Goal: Task Accomplishment & Management: Manage account settings

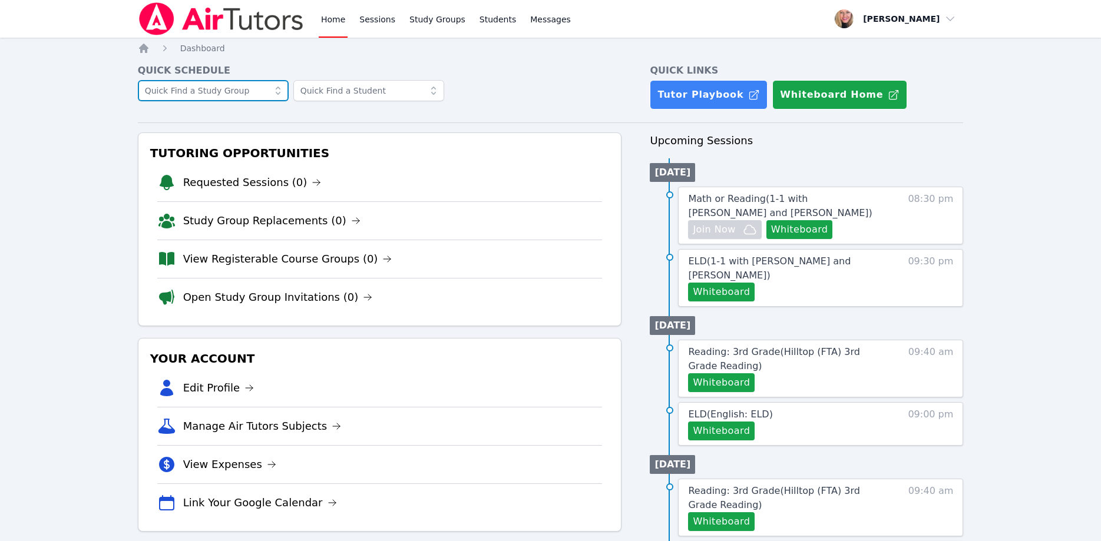
click at [250, 94] on input "text" at bounding box center [213, 90] width 151 height 21
click at [242, 92] on input "text" at bounding box center [213, 90] width 151 height 21
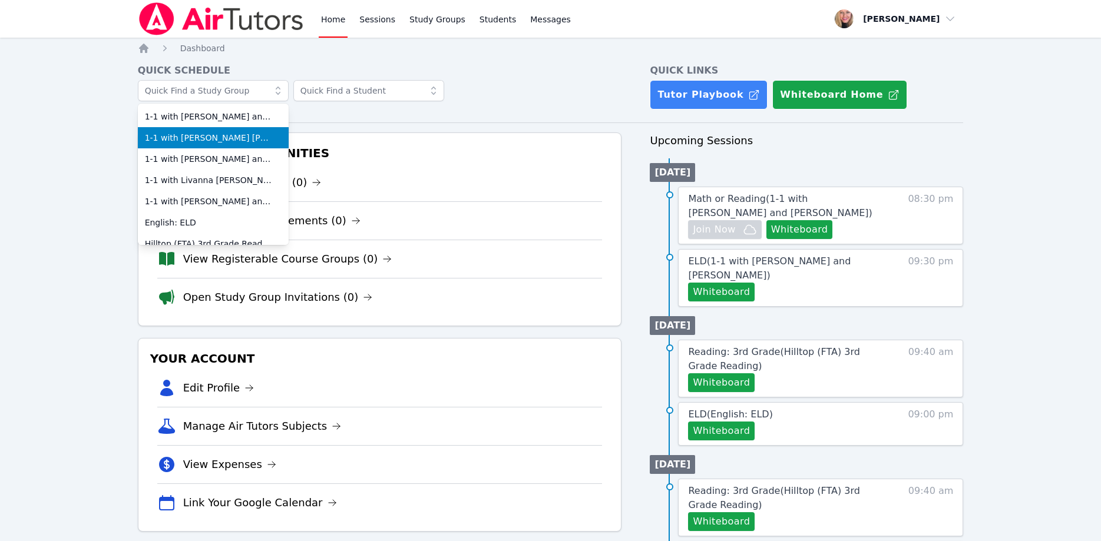
click at [236, 133] on span "1-1 with [PERSON_NAME] [PERSON_NAME] and [PERSON_NAME]" at bounding box center [213, 138] width 137 height 12
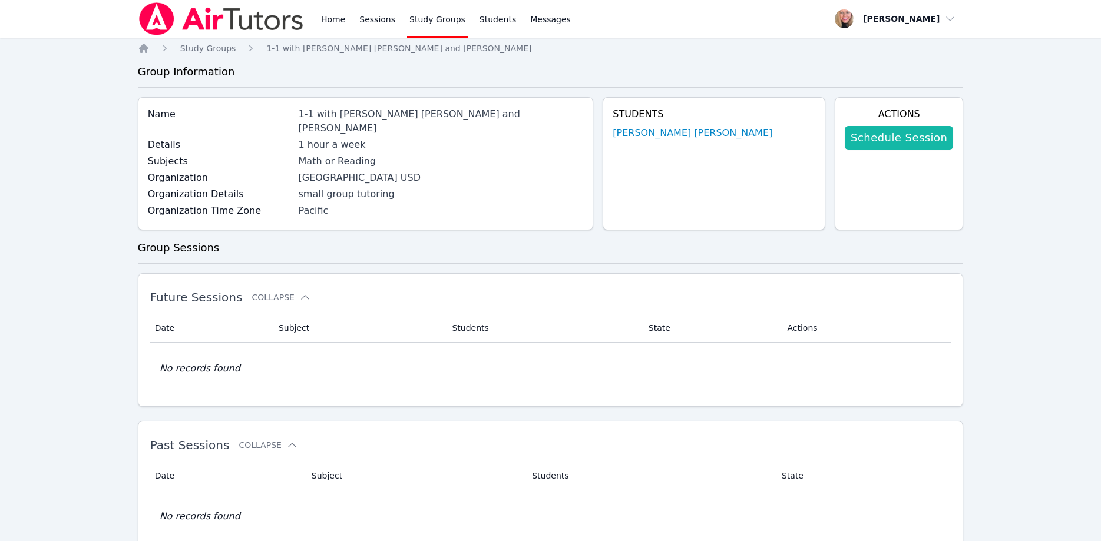
click at [907, 138] on link "Schedule Session" at bounding box center [899, 138] width 108 height 24
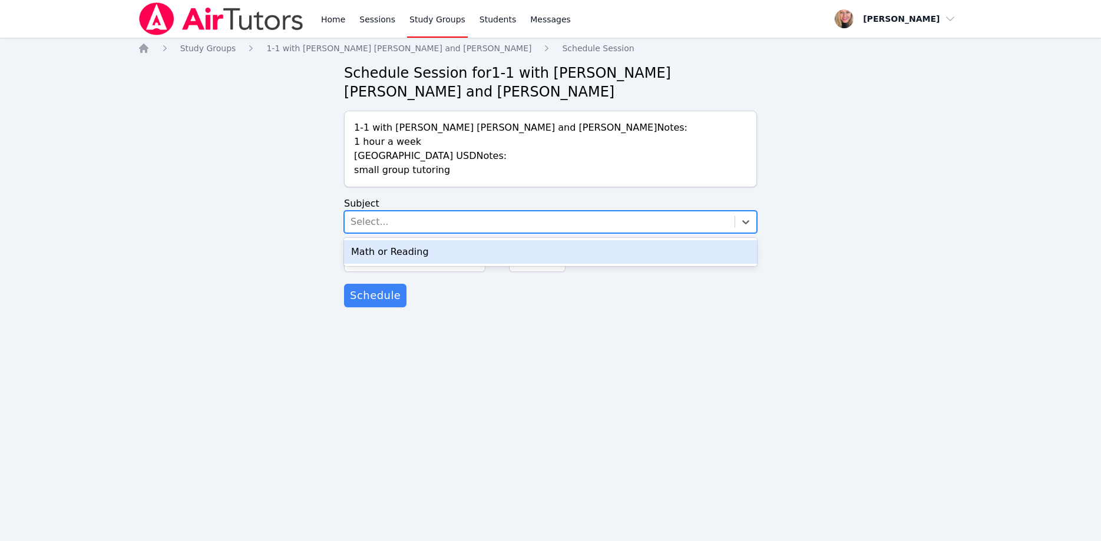
click at [508, 221] on div "Select..." at bounding box center [540, 221] width 390 height 21
click at [500, 250] on div "Math or Reading" at bounding box center [550, 252] width 413 height 24
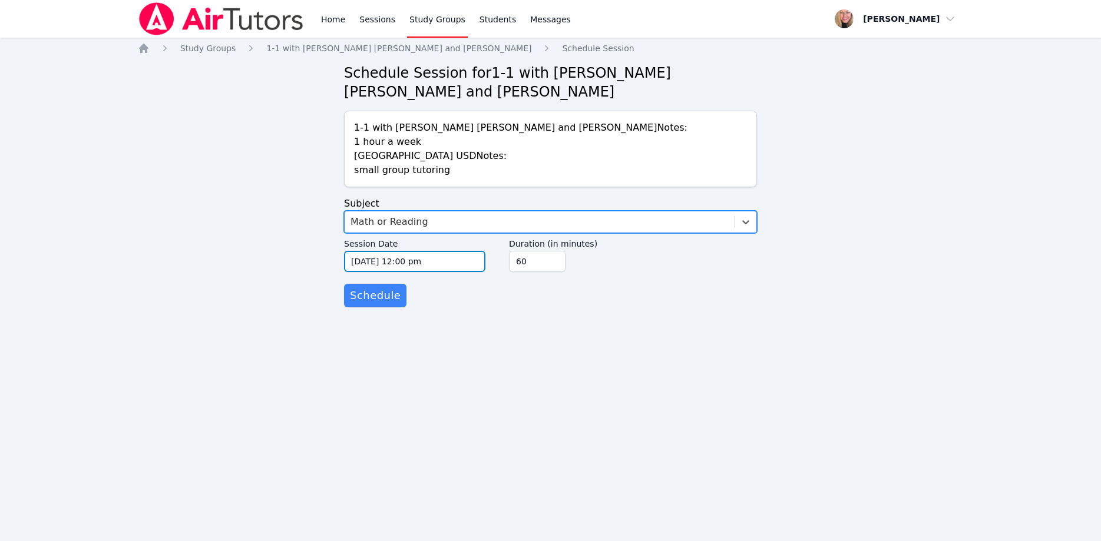
click at [465, 261] on input "10/13/2025 12:00 pm" at bounding box center [414, 261] width 141 height 21
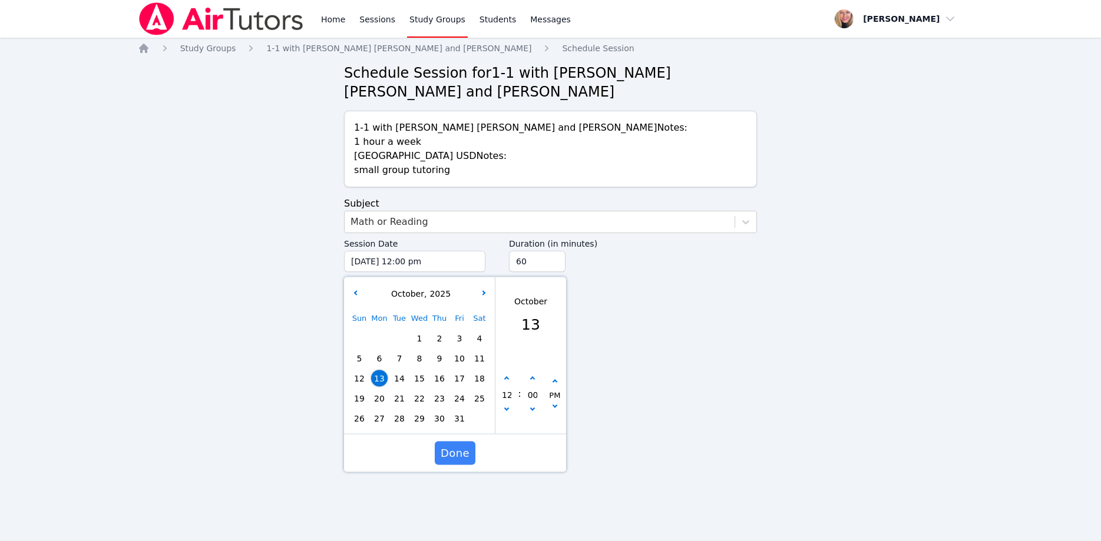
click at [422, 378] on span "15" at bounding box center [419, 379] width 16 height 16
click at [505, 375] on button "button" at bounding box center [507, 379] width 12 height 12
type input "10/15/2025 01:00 pm"
type input "01"
click at [505, 375] on button "button" at bounding box center [507, 379] width 12 height 12
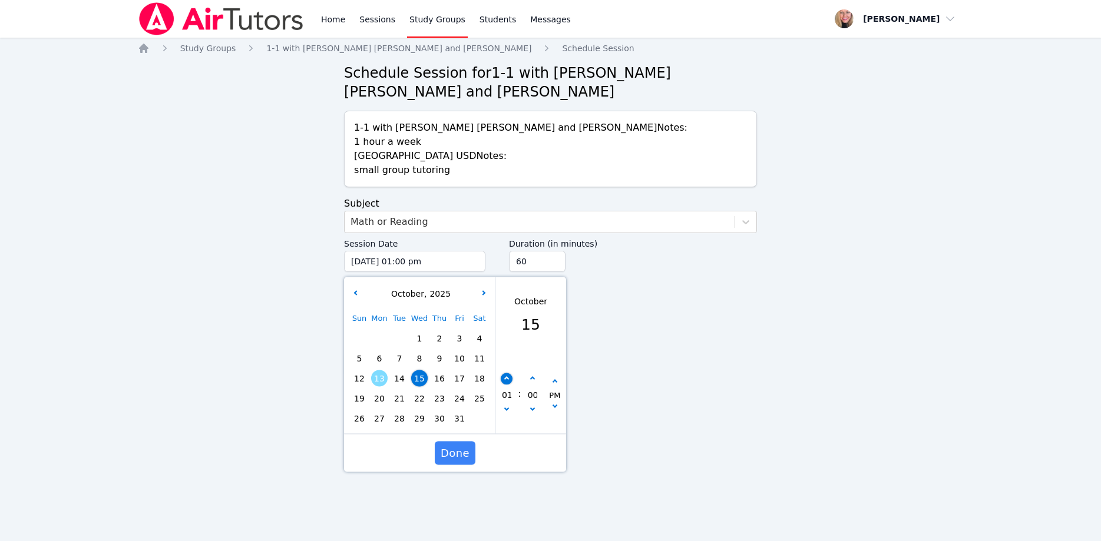
type input "10/15/2025 02:00 pm"
type input "02"
click at [505, 375] on button "button" at bounding box center [507, 379] width 12 height 12
type input "10/15/2025 03:00 pm"
type input "03"
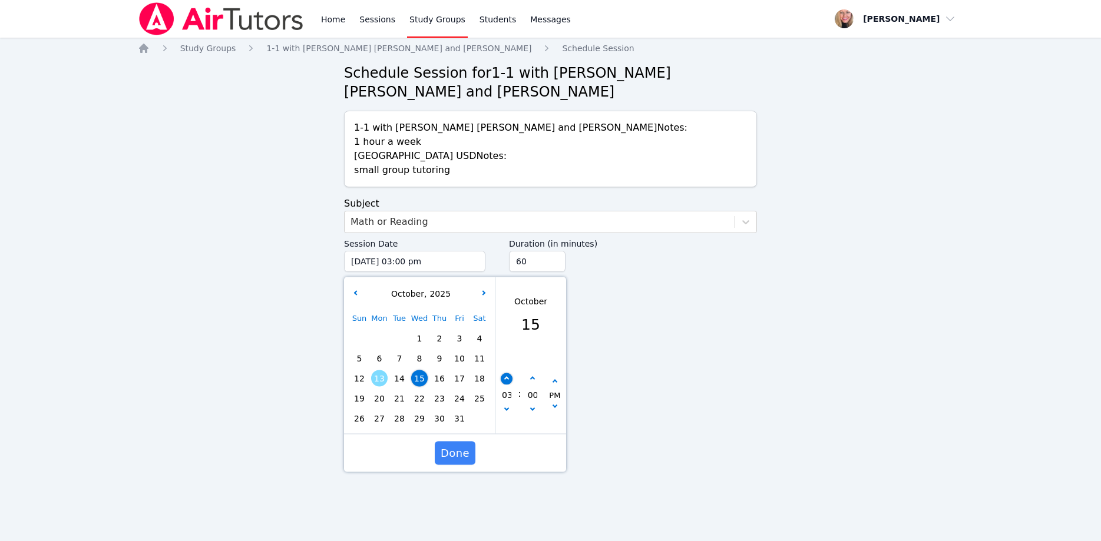
click at [505, 375] on button "button" at bounding box center [507, 379] width 12 height 12
type input "10/15/2025 04:00 pm"
type input "04"
click at [505, 375] on button "button" at bounding box center [507, 379] width 12 height 12
type input "10/15/2025 05:00 pm"
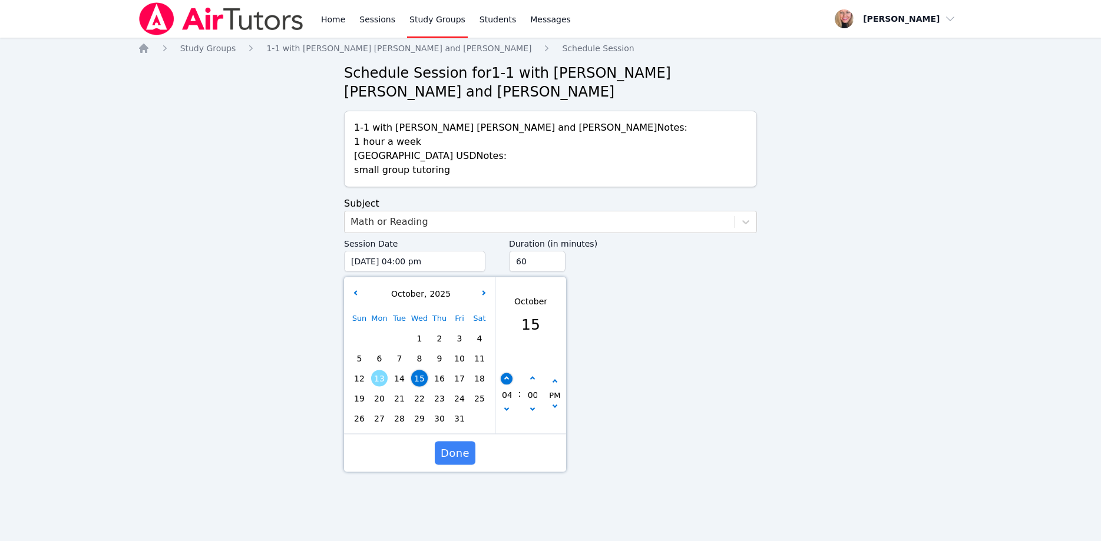
type input "05"
click at [505, 375] on button "button" at bounding box center [507, 379] width 12 height 12
type input "10/15/2025 06:00 pm"
type input "06"
click at [505, 375] on button "button" at bounding box center [507, 379] width 12 height 12
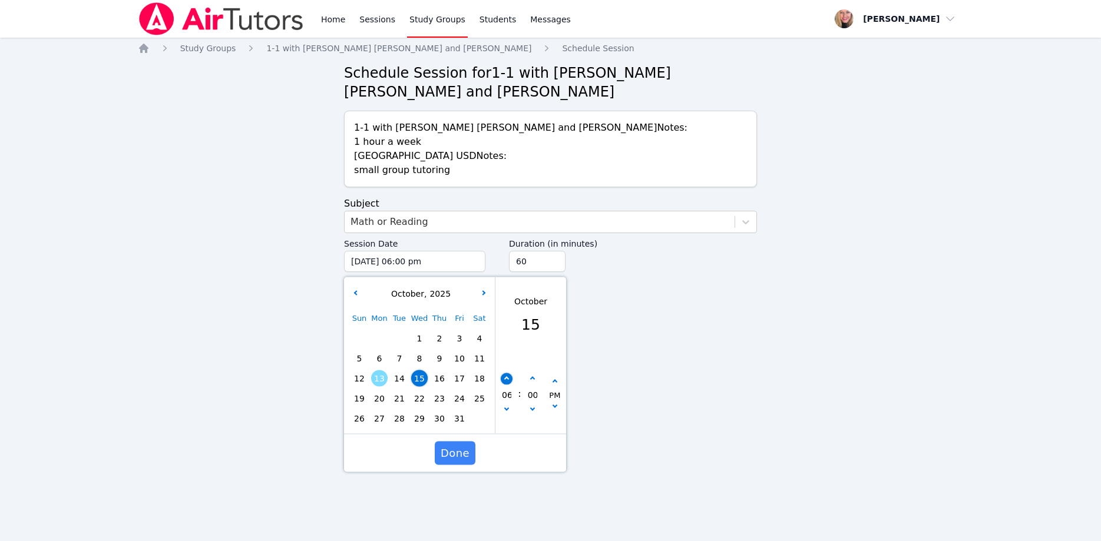
type input "10/15/2025 07:00 pm"
type input "07"
click at [451, 449] on span "Done" at bounding box center [455, 453] width 29 height 16
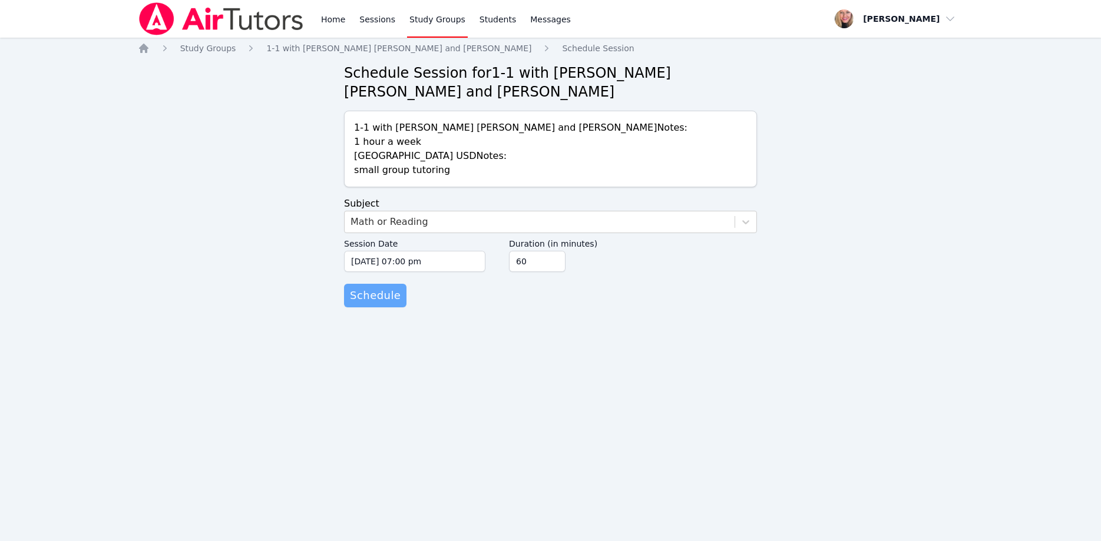
click at [387, 296] on span "Schedule" at bounding box center [375, 295] width 51 height 16
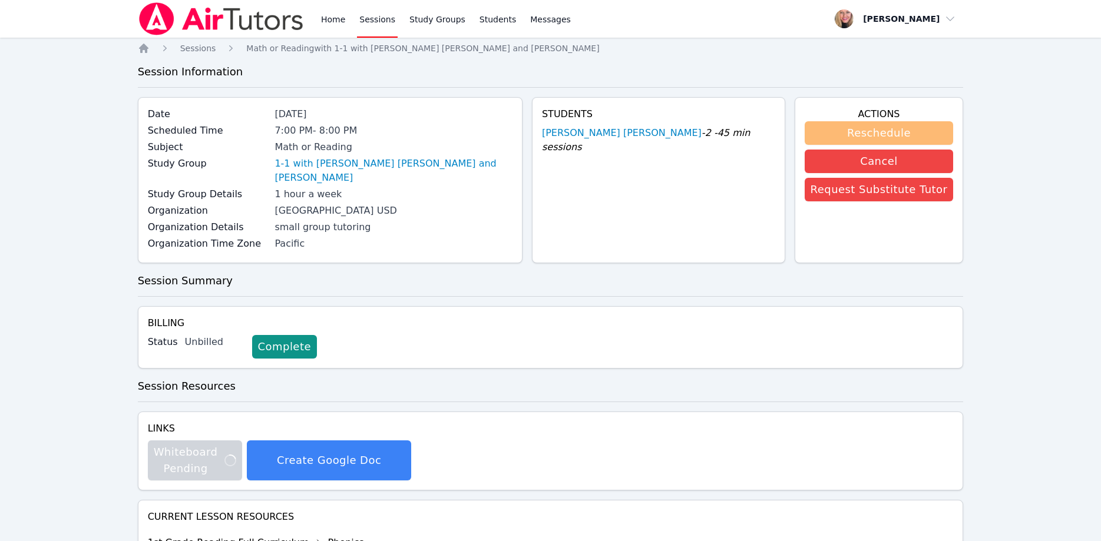
click at [922, 137] on button "Reschedule" at bounding box center [879, 133] width 149 height 24
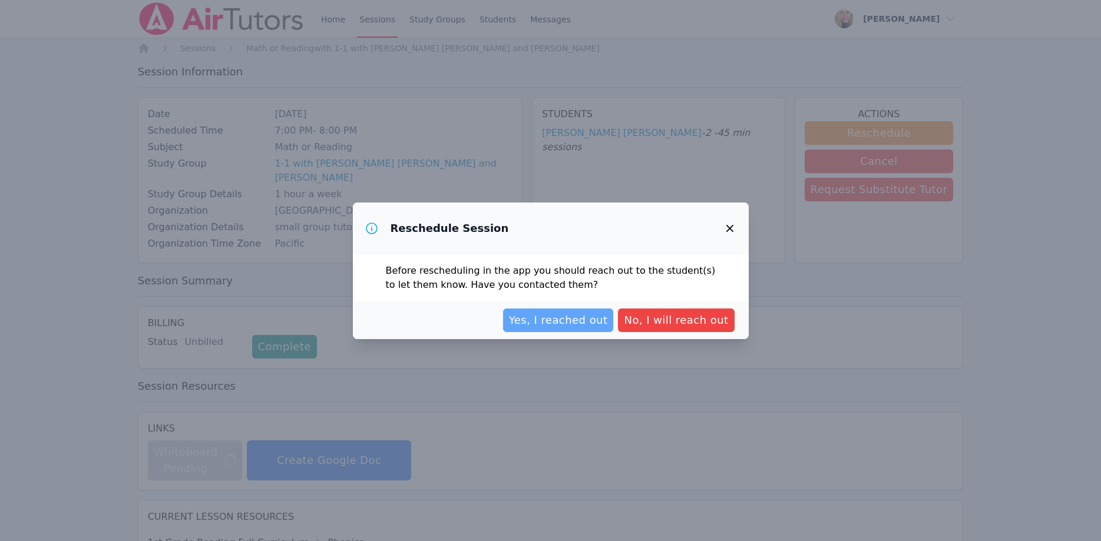
click at [603, 325] on span "Yes, I reached out" at bounding box center [558, 320] width 99 height 16
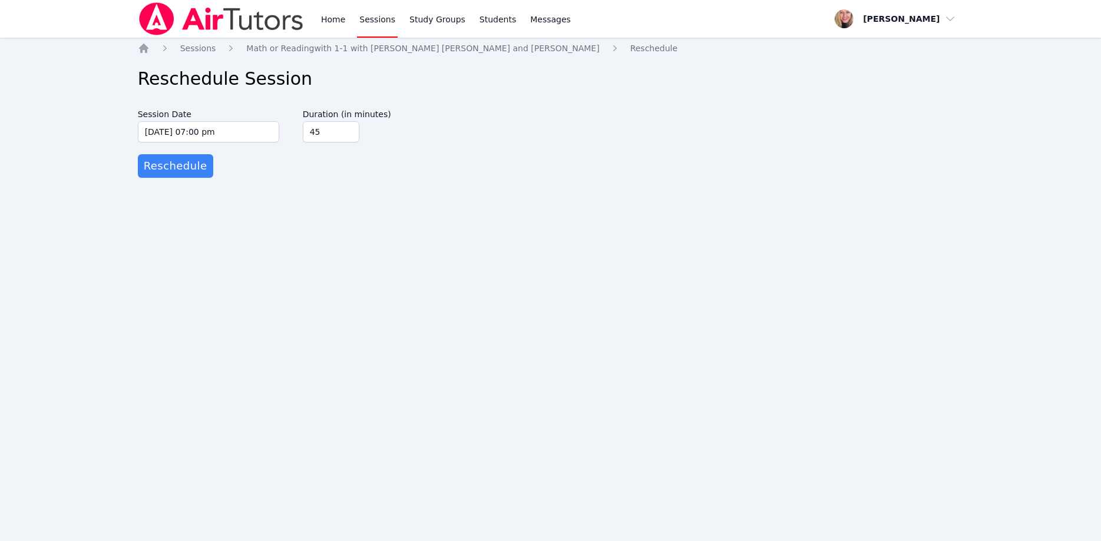
type input "45"
click at [348, 135] on input "45" at bounding box center [331, 131] width 57 height 21
click at [195, 165] on span "Reschedule" at bounding box center [176, 166] width 64 height 16
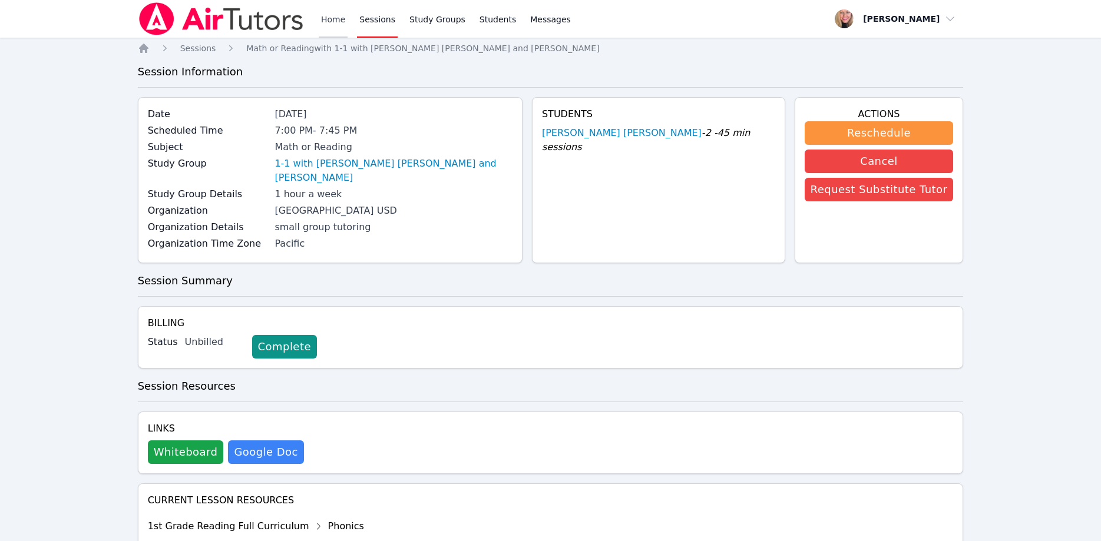
click at [338, 22] on link "Home" at bounding box center [333, 19] width 29 height 38
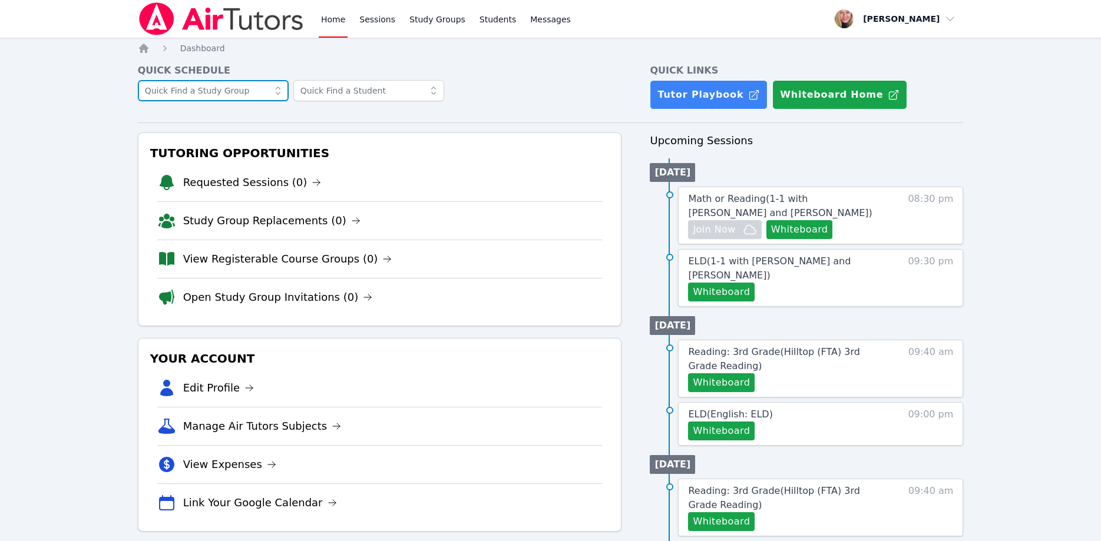
click at [243, 100] on input "text" at bounding box center [213, 90] width 151 height 21
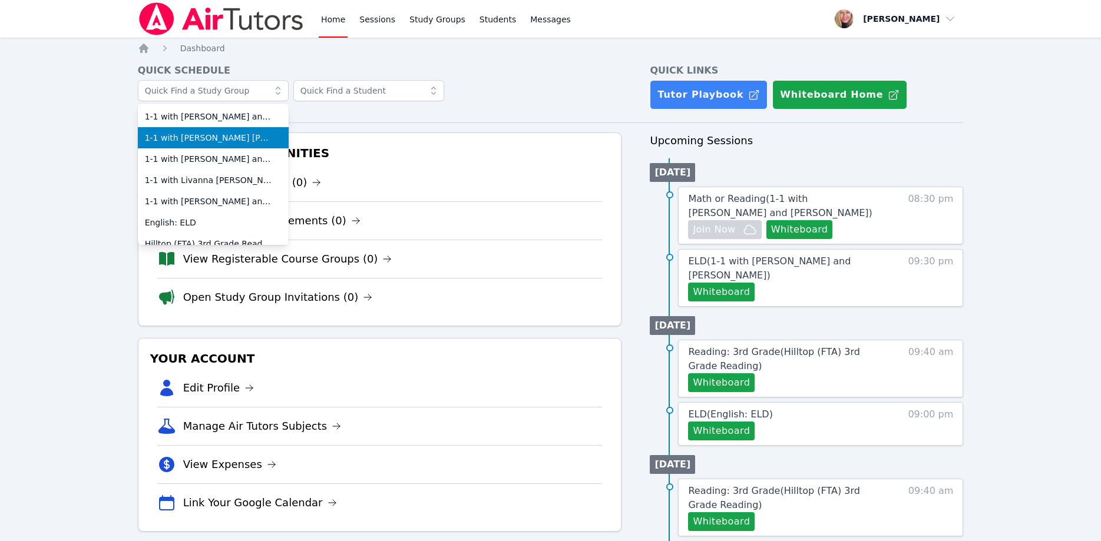
click at [248, 131] on li "1-1 with [PERSON_NAME] [PERSON_NAME] and [PERSON_NAME]" at bounding box center [213, 137] width 151 height 21
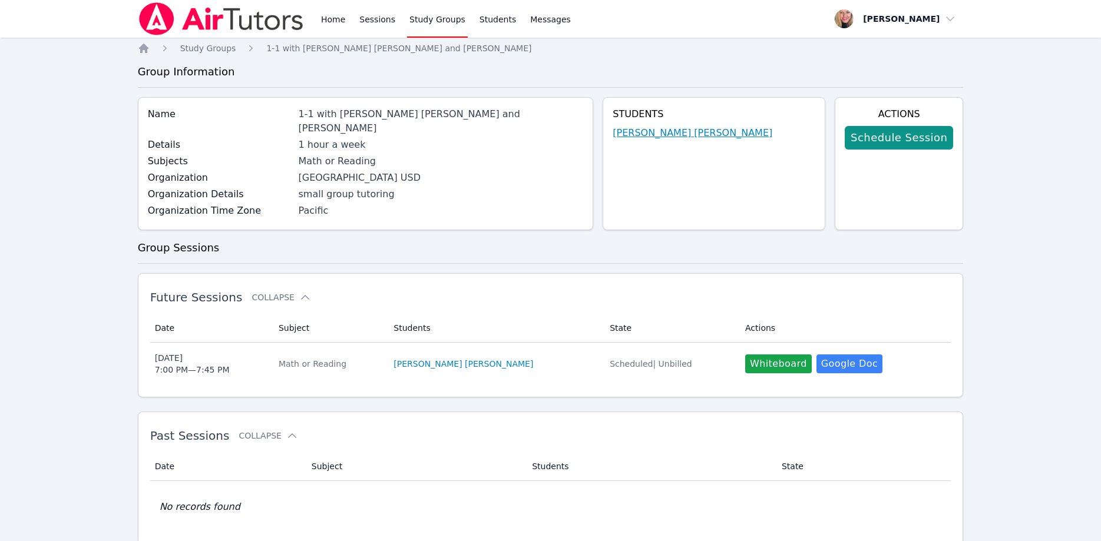
click at [713, 137] on link "Joseth Mendez Oviedo" at bounding box center [693, 133] width 160 height 14
click at [710, 133] on link "Joseth Mendez Oviedo" at bounding box center [693, 133] width 160 height 14
click at [730, 136] on link "Joseth Mendez Oviedo" at bounding box center [693, 133] width 160 height 14
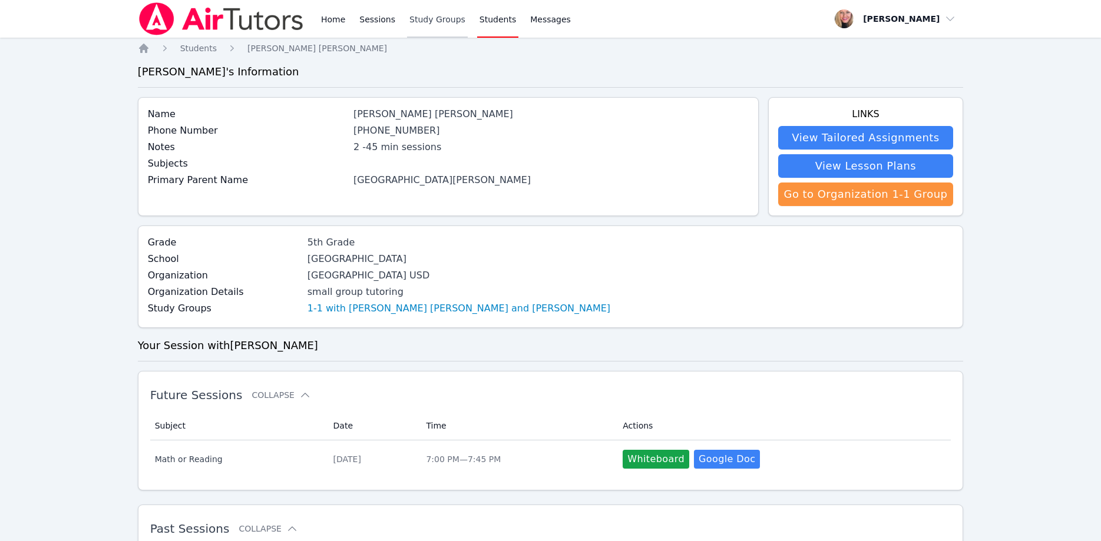
click at [423, 25] on link "Study Groups" at bounding box center [437, 19] width 61 height 38
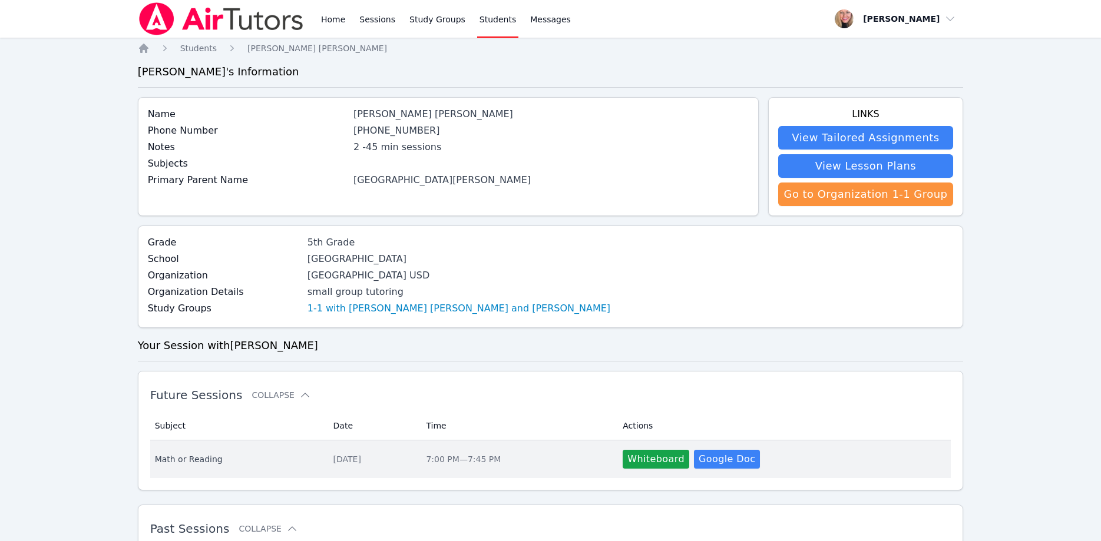
click at [482, 458] on span "7:00 PM — 7:45 PM" at bounding box center [463, 459] width 75 height 9
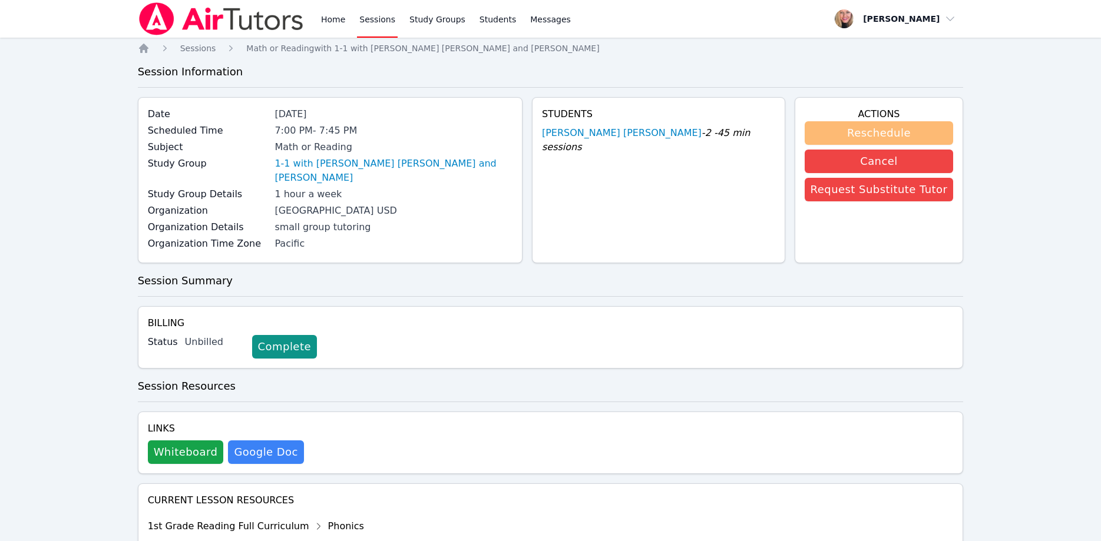
click at [837, 122] on button "Reschedule" at bounding box center [879, 133] width 149 height 24
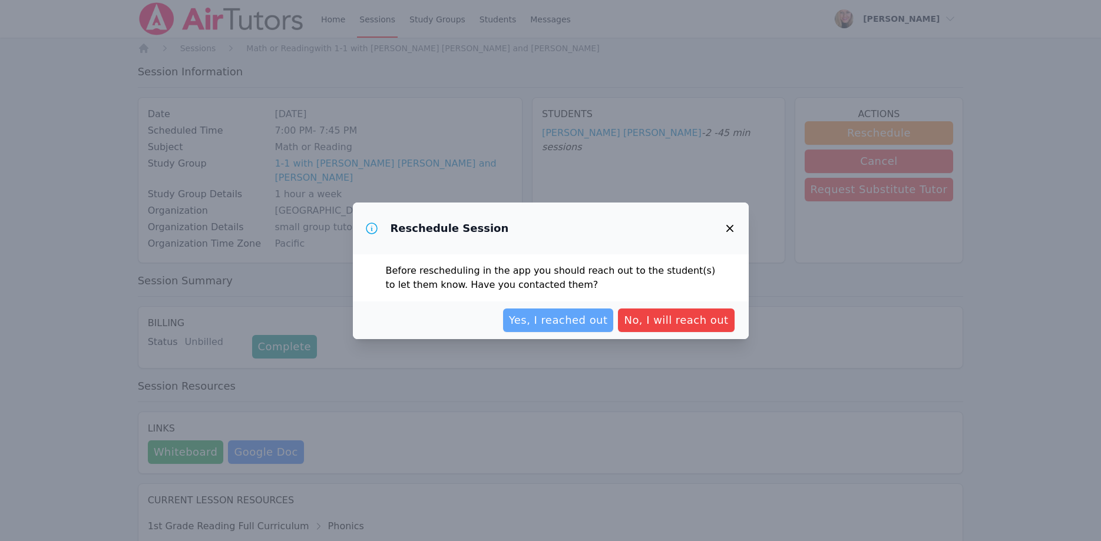
click at [567, 321] on span "Yes, I reached out" at bounding box center [558, 320] width 99 height 16
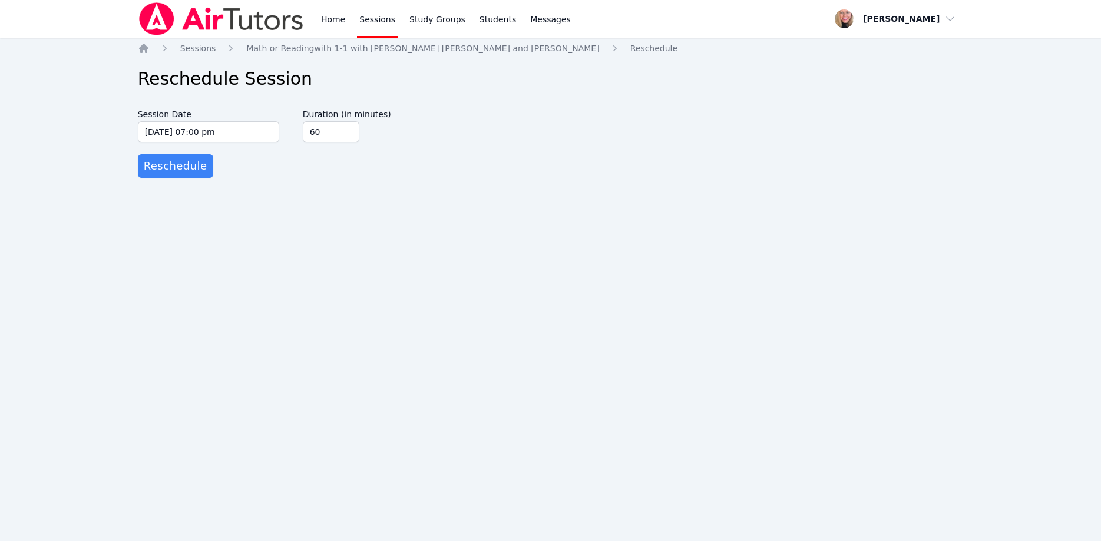
type input "60"
click at [348, 128] on input "60" at bounding box center [331, 131] width 57 height 21
click at [181, 170] on span "Reschedule" at bounding box center [176, 166] width 64 height 16
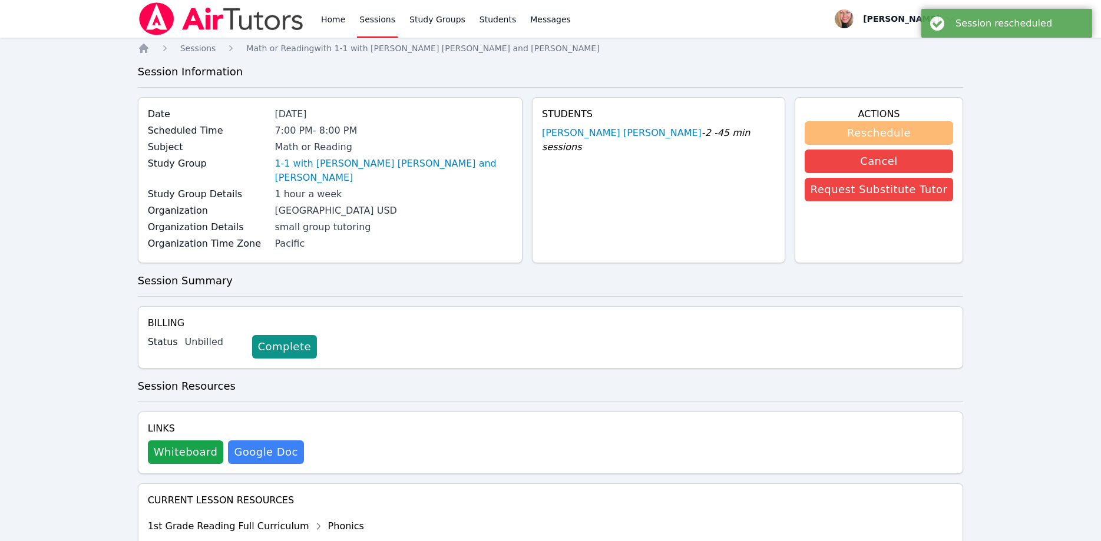
click at [884, 131] on button "Reschedule" at bounding box center [879, 133] width 149 height 24
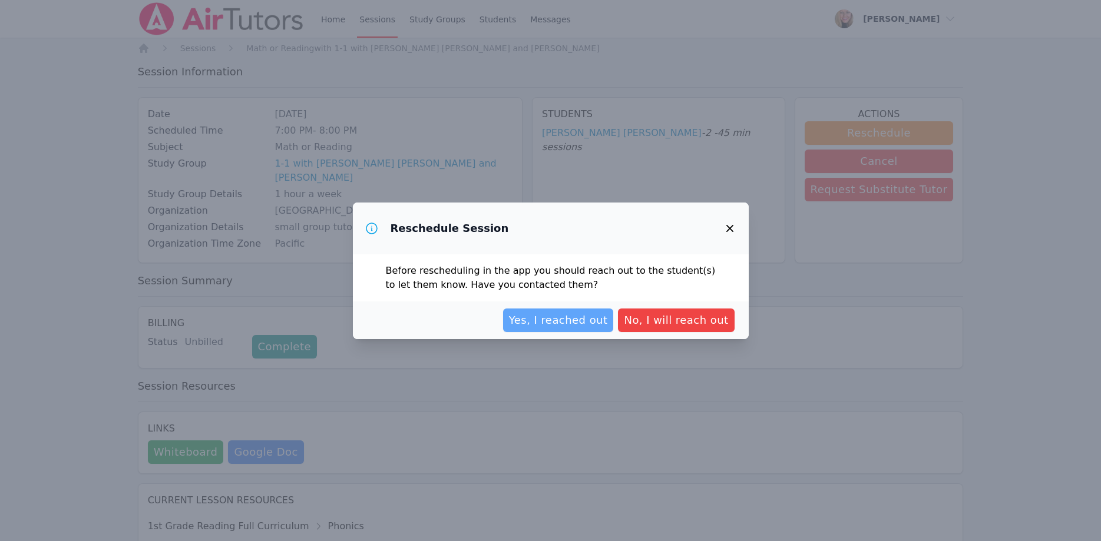
click at [565, 318] on span "Yes, I reached out" at bounding box center [558, 320] width 99 height 16
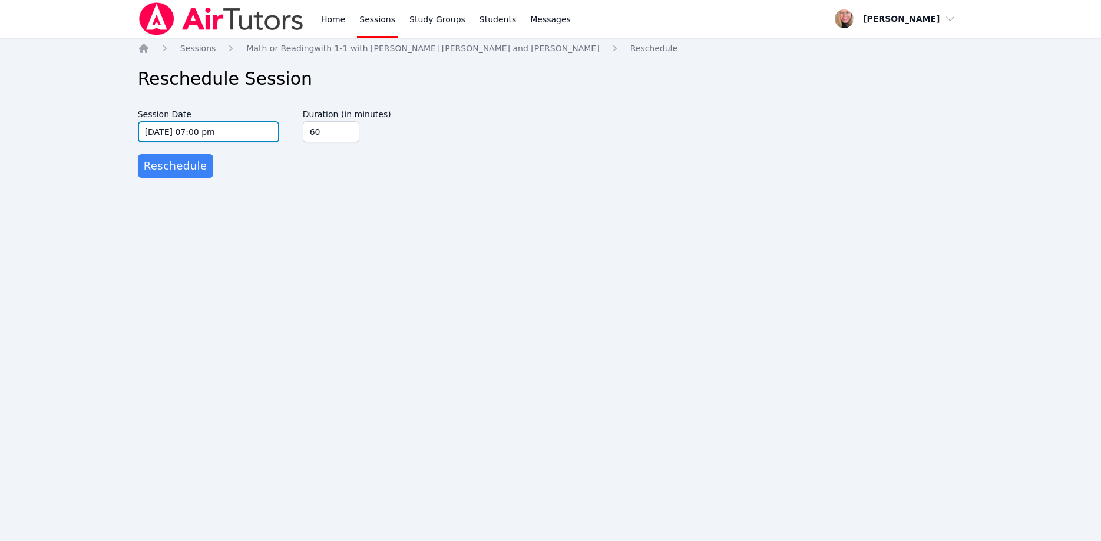
click at [170, 130] on input "10/15/2025 07:00 pm" at bounding box center [208, 131] width 141 height 21
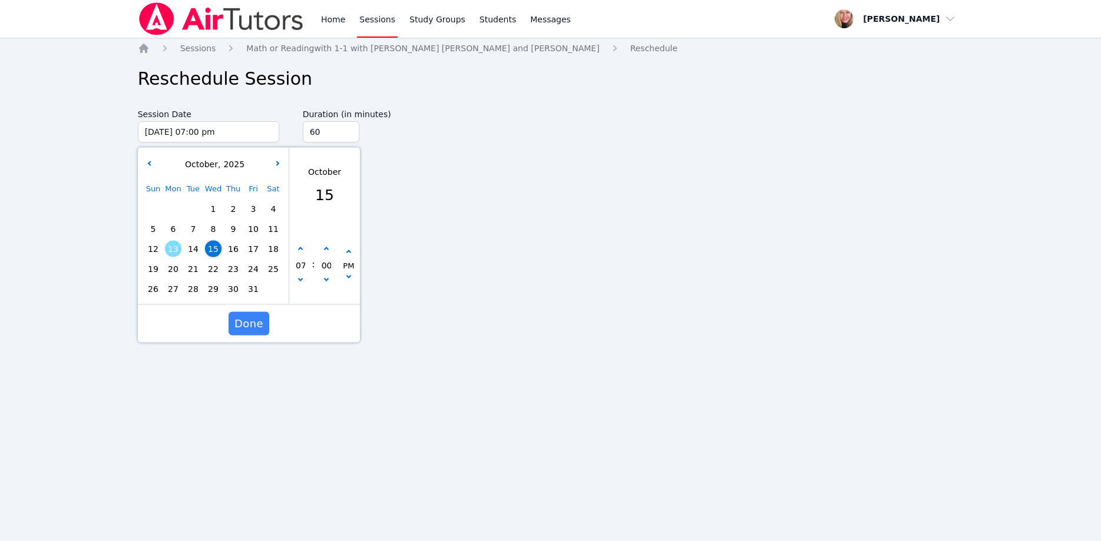
click at [216, 266] on span "22" at bounding box center [213, 269] width 16 height 16
type input "10/22/2025 07:00 pm"
click at [255, 328] on span "Done" at bounding box center [248, 324] width 29 height 16
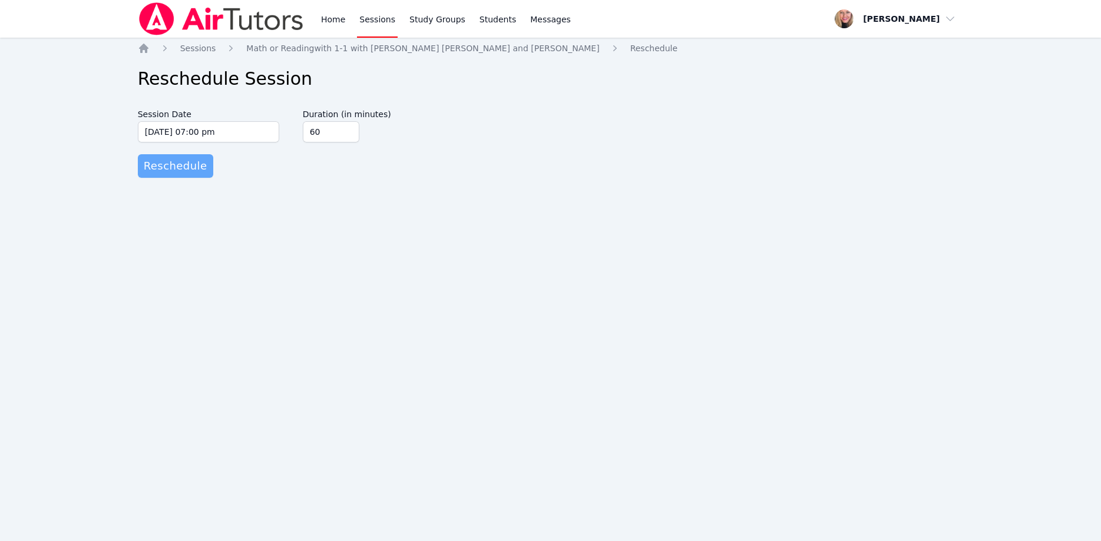
click at [173, 171] on span "Reschedule" at bounding box center [176, 166] width 64 height 16
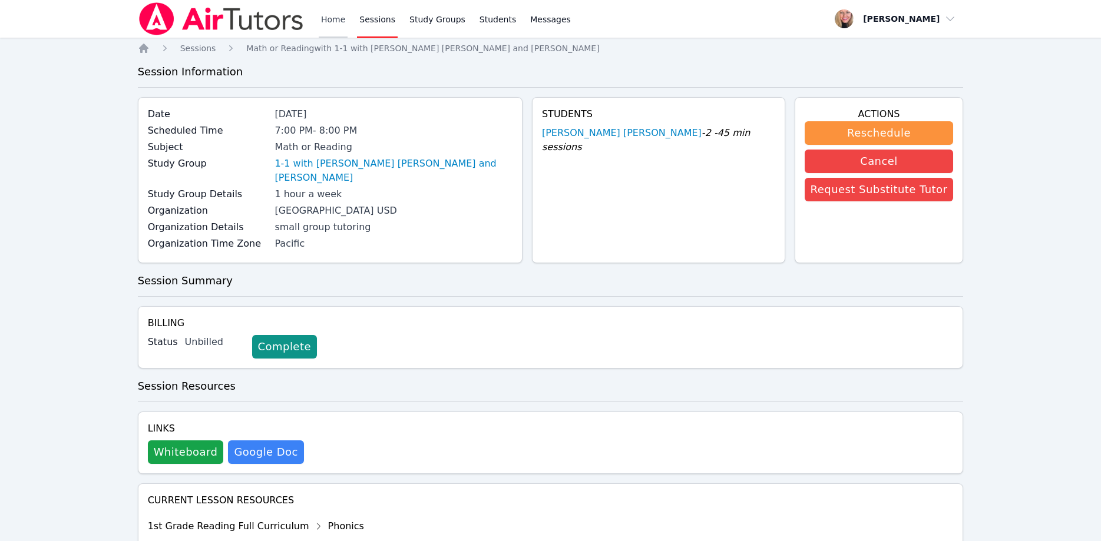
click at [340, 21] on link "Home" at bounding box center [333, 19] width 29 height 38
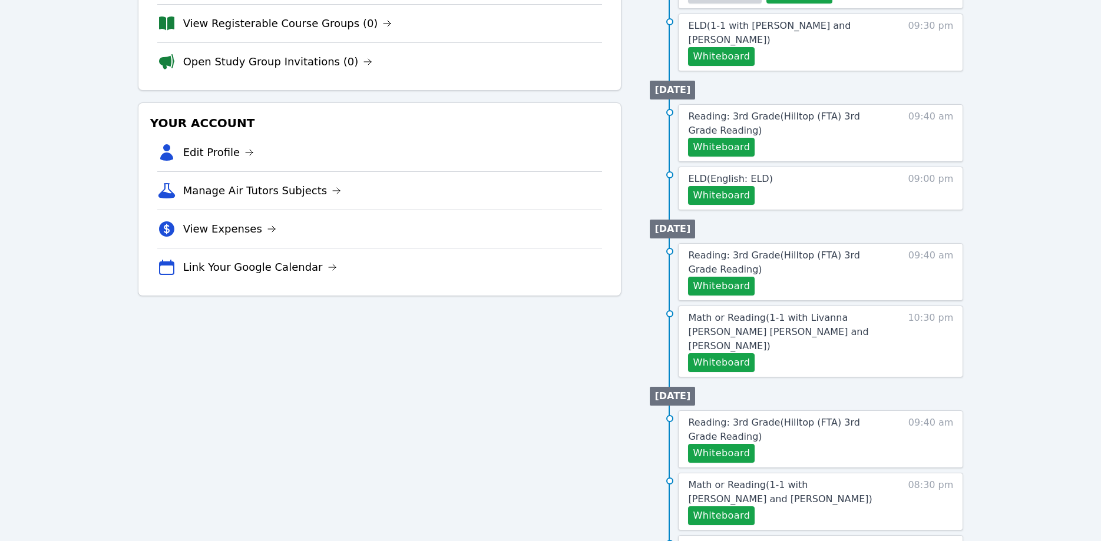
scroll to position [240, 0]
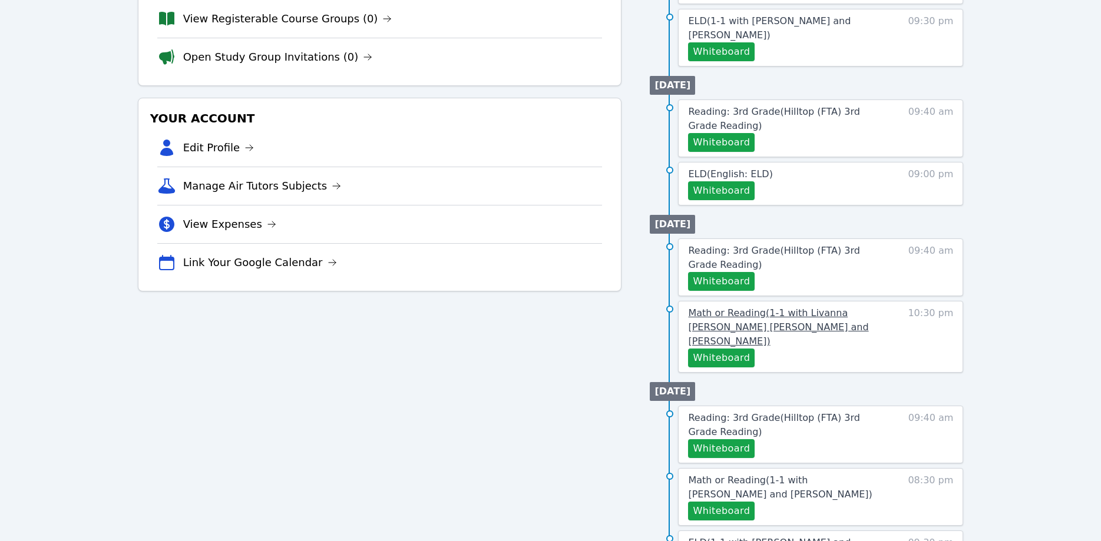
click at [800, 306] on link "Math or Reading ( 1-1 with Livanna Valdes Alzamora and Asia Mason )" at bounding box center [787, 327] width 199 height 42
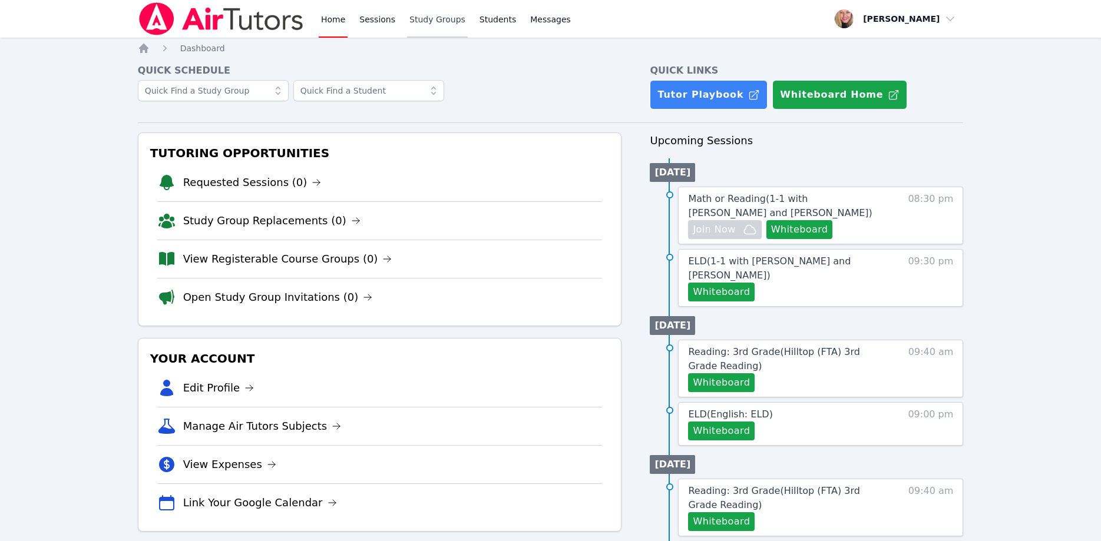
click at [447, 19] on link "Study Groups" at bounding box center [437, 19] width 61 height 38
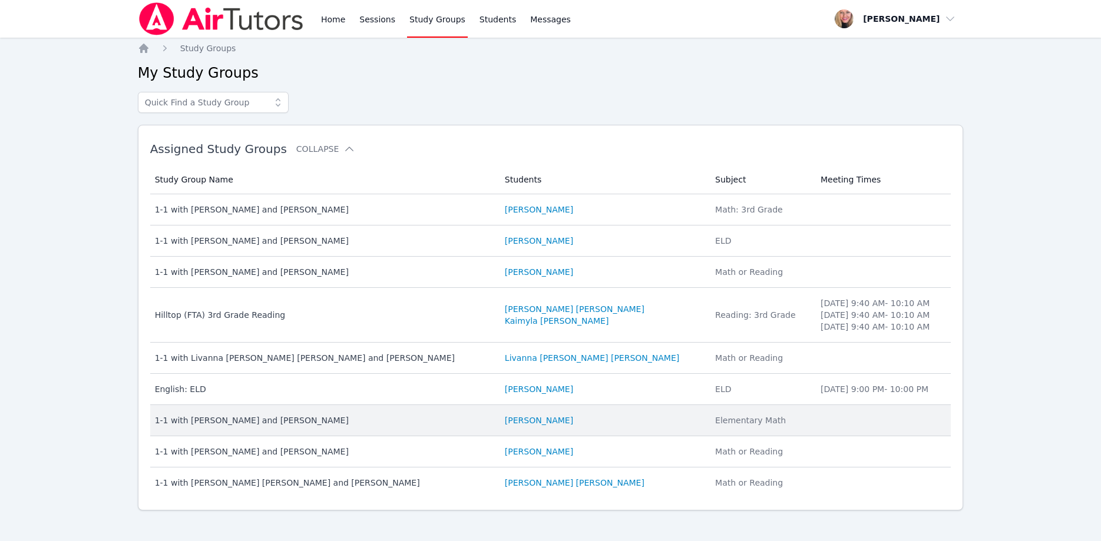
click at [359, 428] on td "Study Group Name 1-1 with Dominik Mitchell and Asia Mason" at bounding box center [324, 420] width 348 height 31
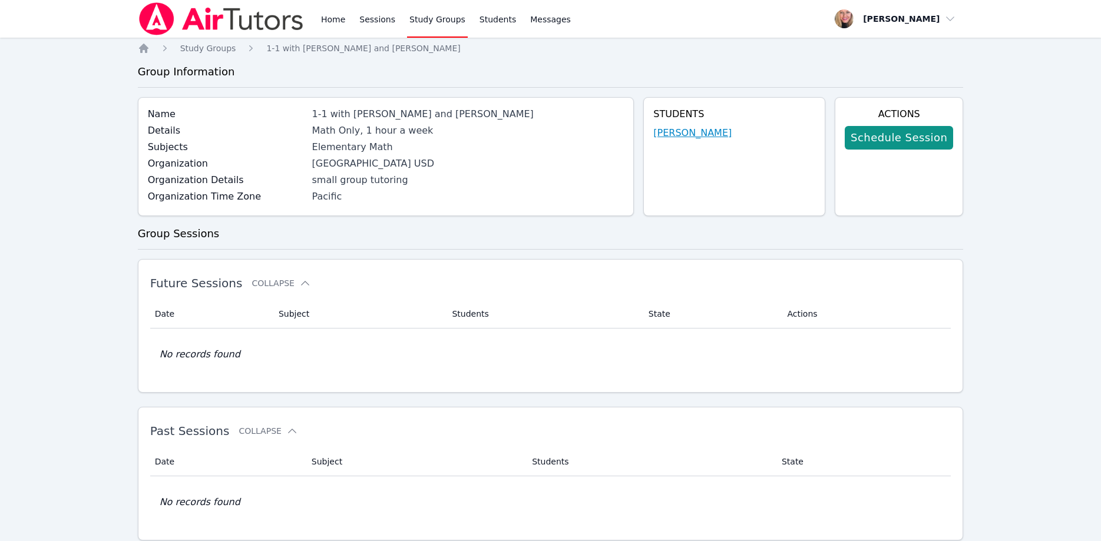
click at [715, 132] on link "Dominik Mitchell" at bounding box center [692, 133] width 78 height 14
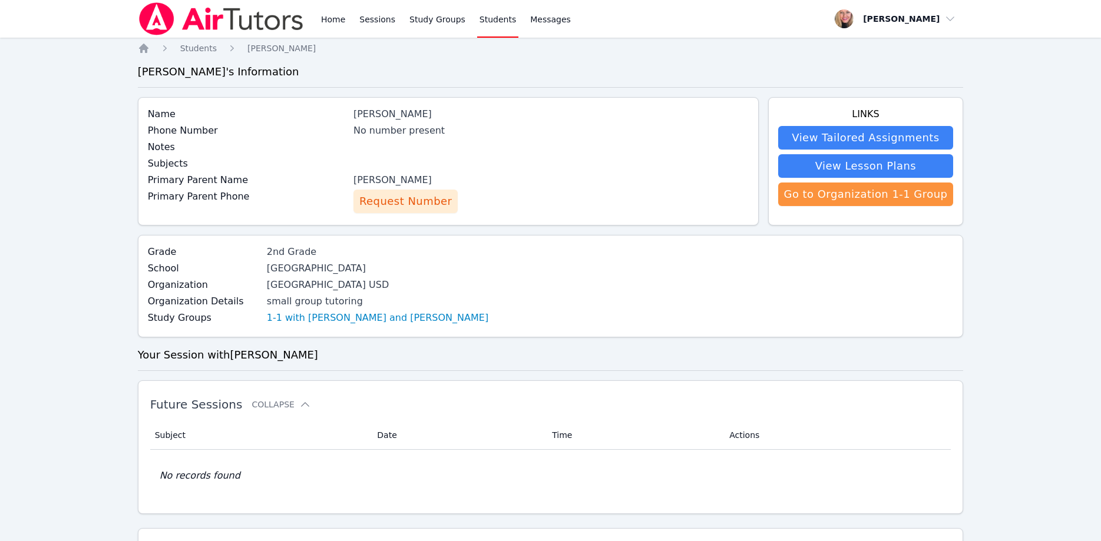
click at [431, 204] on span "Request Number" at bounding box center [405, 201] width 92 height 16
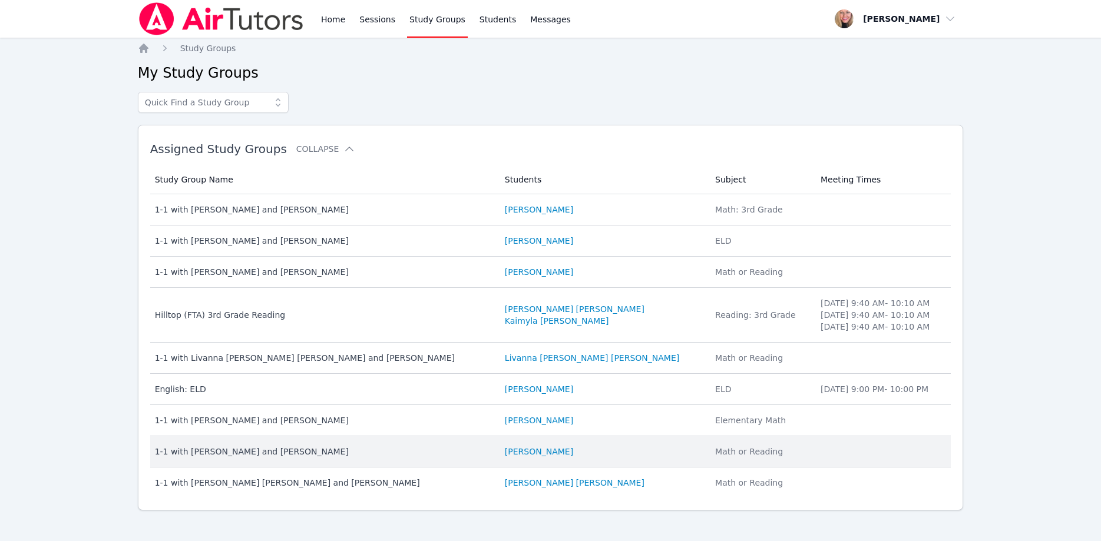
click at [303, 451] on div "1-1 with Kate Togami and Asia Mason" at bounding box center [323, 452] width 336 height 12
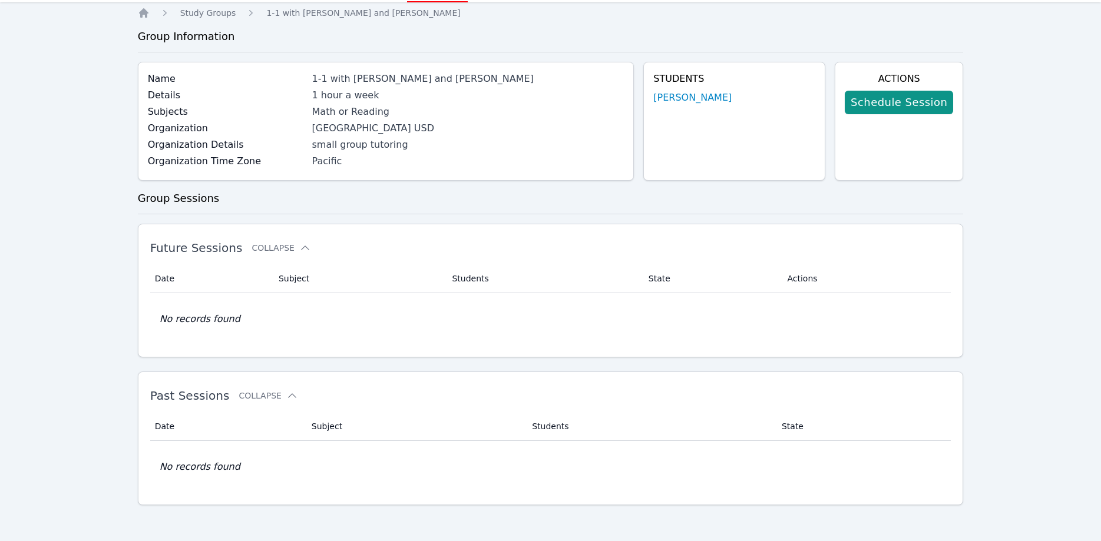
scroll to position [37, 0]
click at [707, 94] on link "Kate Togami" at bounding box center [692, 96] width 78 height 14
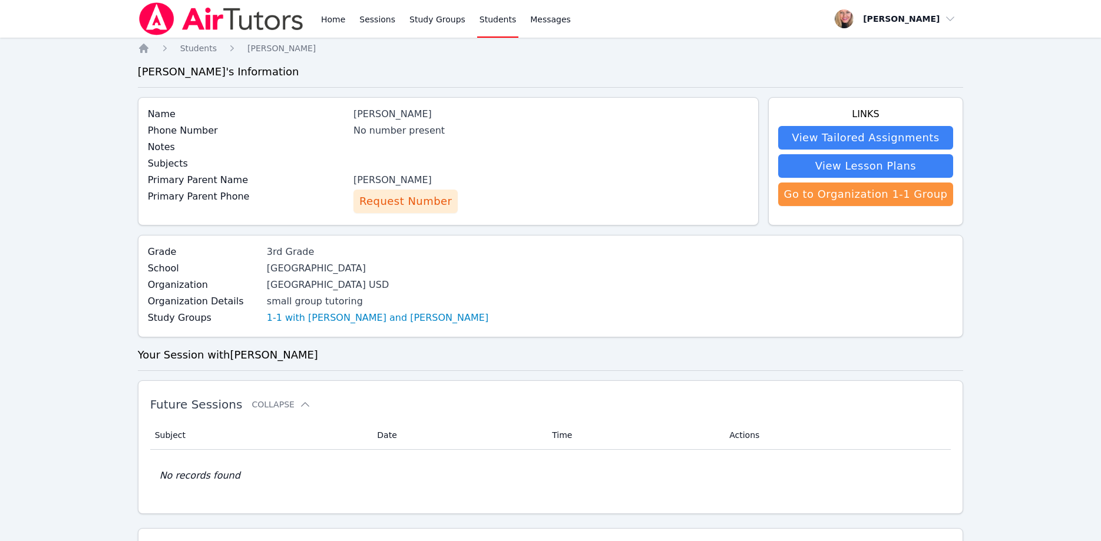
click at [404, 207] on span "Request Number" at bounding box center [405, 201] width 92 height 16
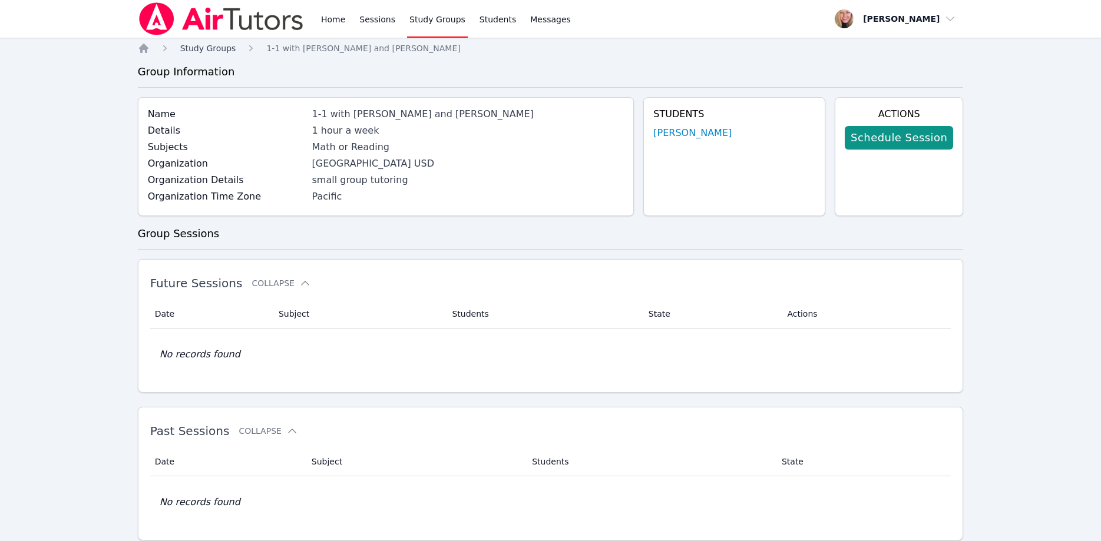
click at [209, 52] on span "Study Groups" at bounding box center [208, 48] width 56 height 9
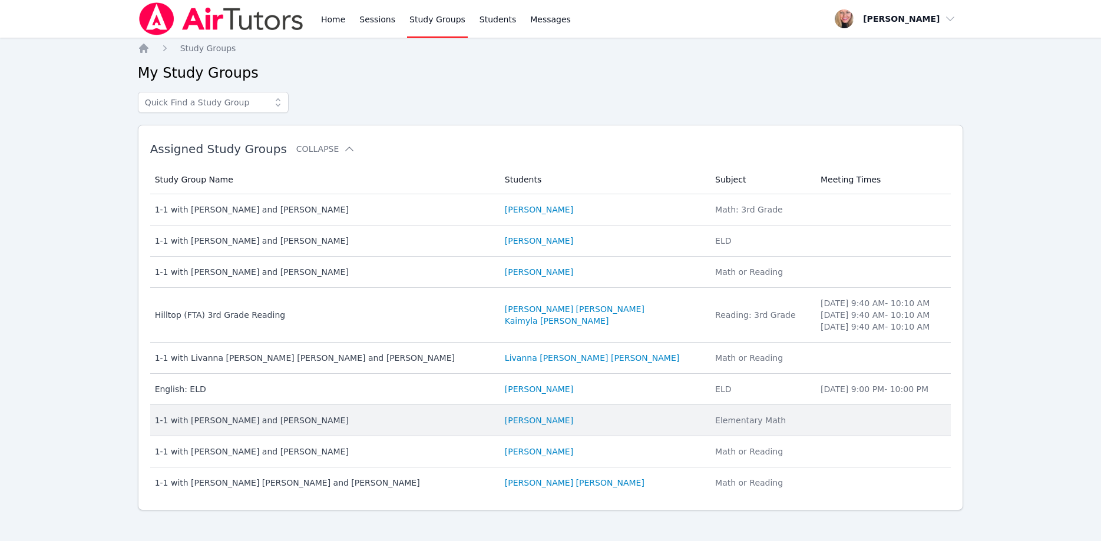
click at [306, 425] on div "1-1 with Dominik Mitchell and Asia Mason" at bounding box center [323, 421] width 336 height 12
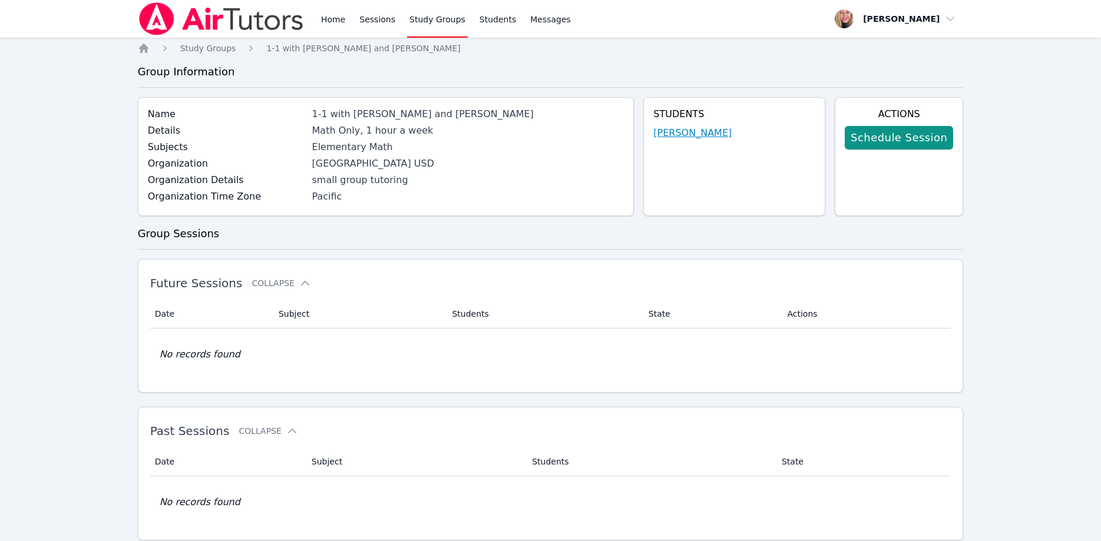
click at [693, 138] on link "Dominik Mitchell" at bounding box center [692, 133] width 78 height 14
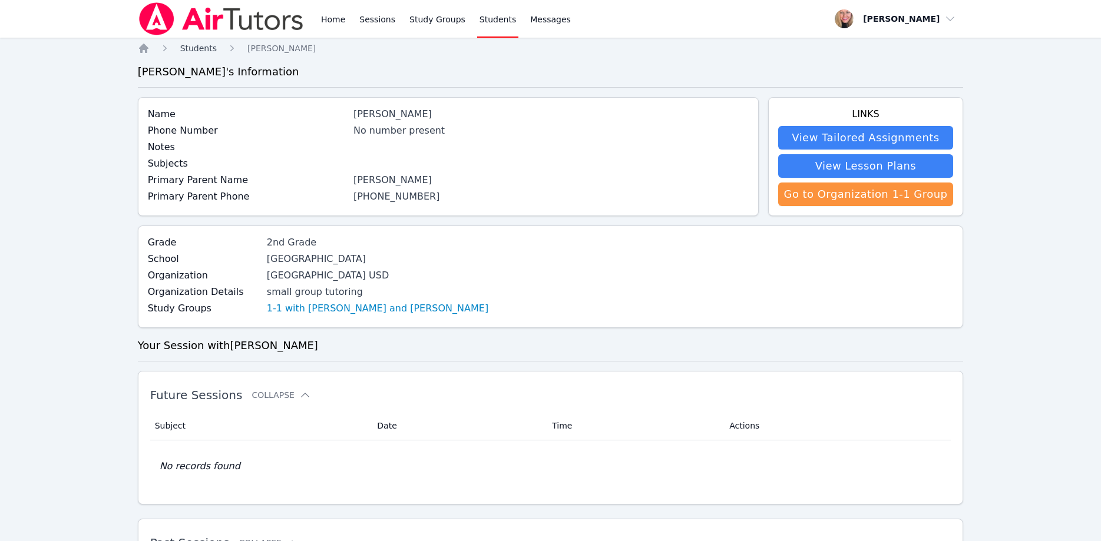
click at [199, 50] on span "Students" at bounding box center [198, 48] width 37 height 9
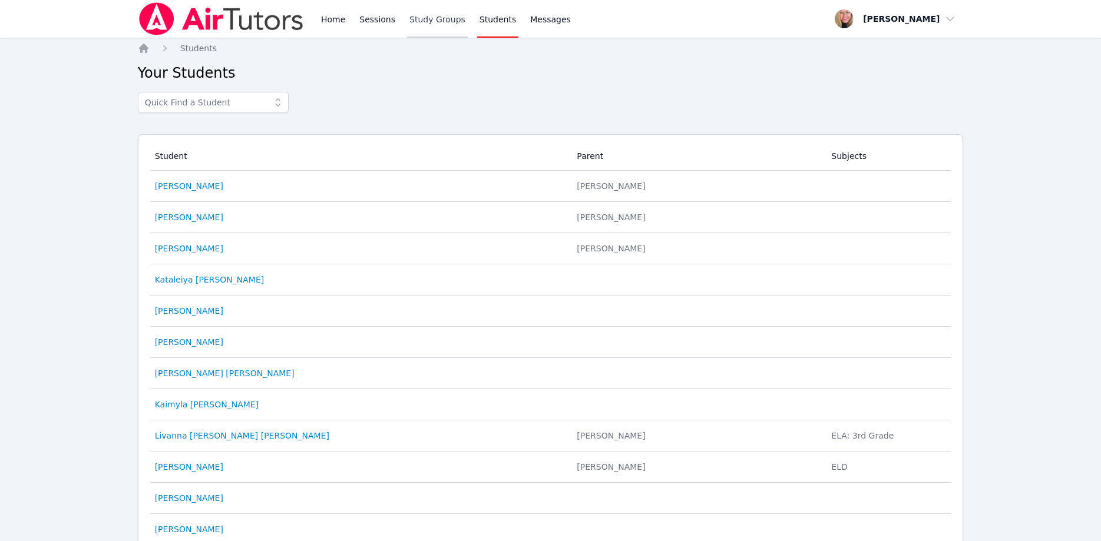
click at [411, 25] on link "Study Groups" at bounding box center [437, 19] width 61 height 38
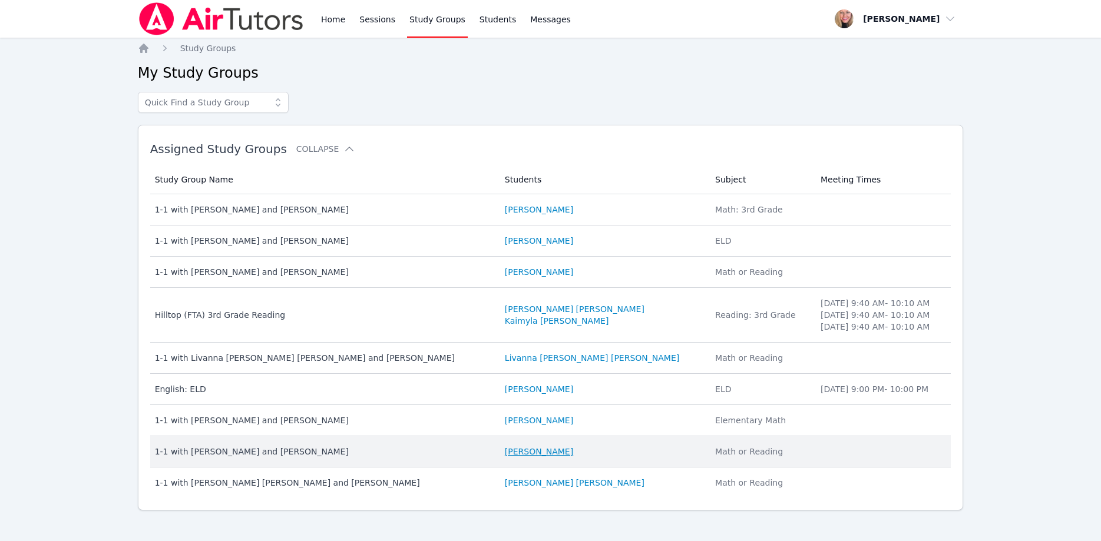
click at [505, 450] on link "Kate Togami" at bounding box center [539, 452] width 68 height 12
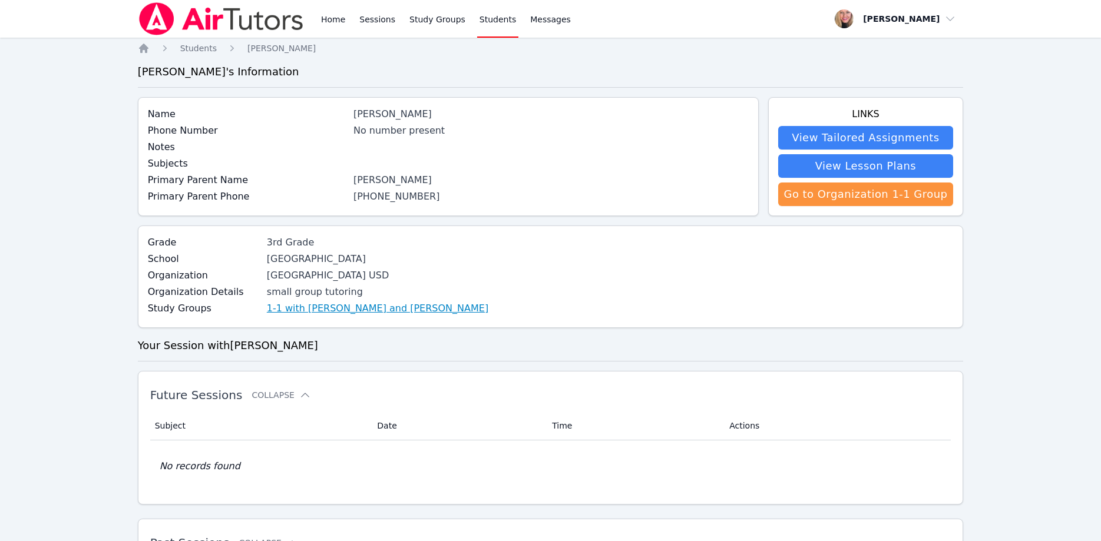
click at [378, 312] on link "1-1 with Kate Togami and Asia Mason" at bounding box center [377, 309] width 221 height 14
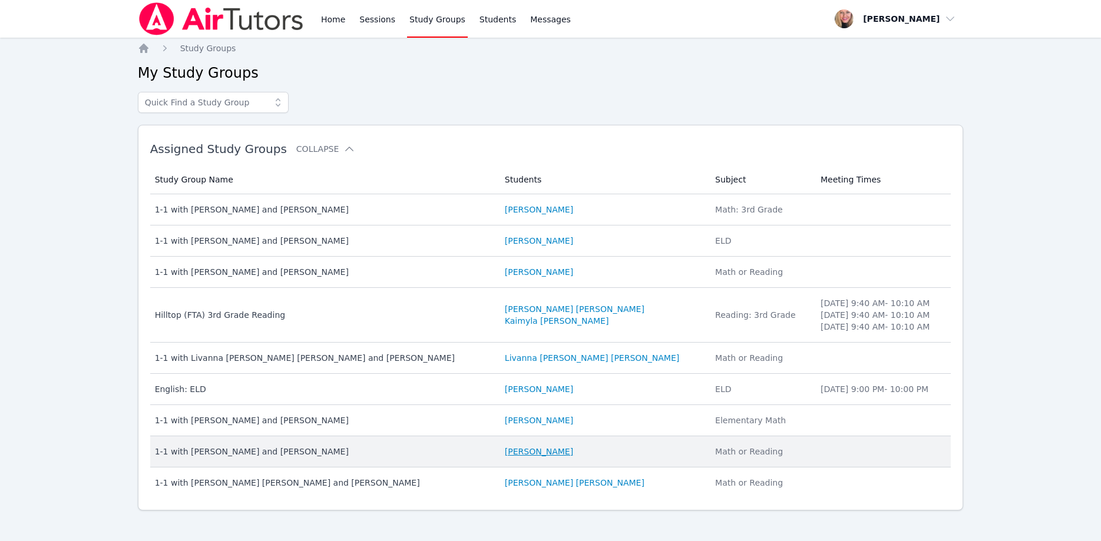
click at [505, 454] on link "Kate Togami" at bounding box center [539, 452] width 68 height 12
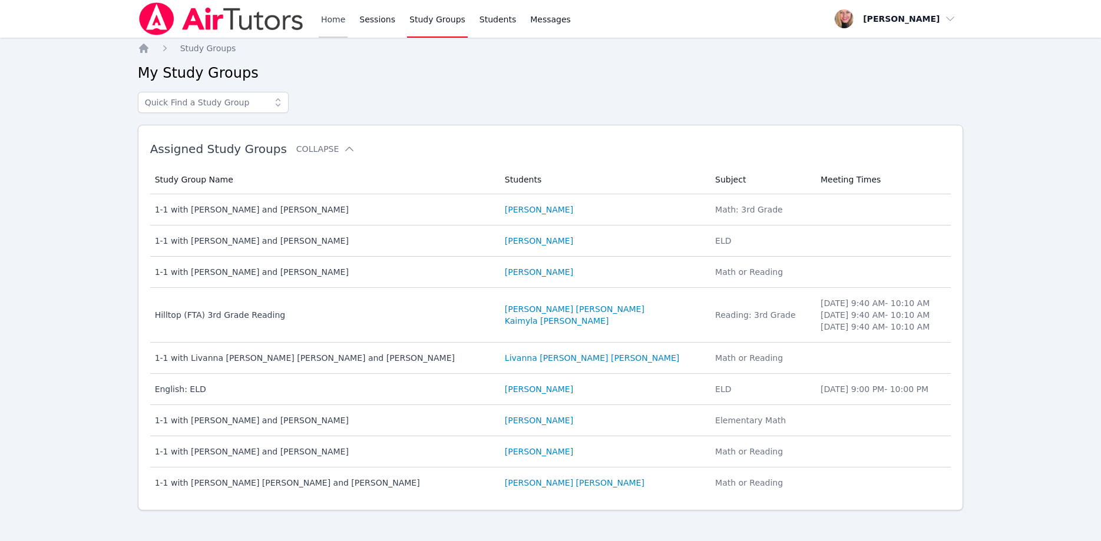
click at [339, 15] on link "Home" at bounding box center [333, 19] width 29 height 38
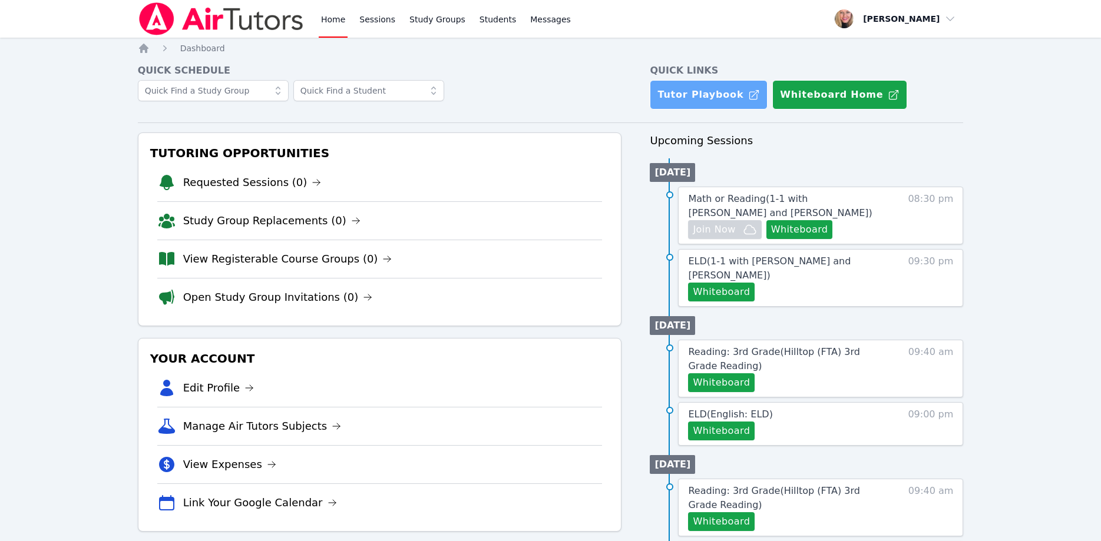
click at [717, 98] on link "Tutor Playbook" at bounding box center [709, 94] width 118 height 29
click at [231, 94] on input "text" at bounding box center [213, 90] width 151 height 21
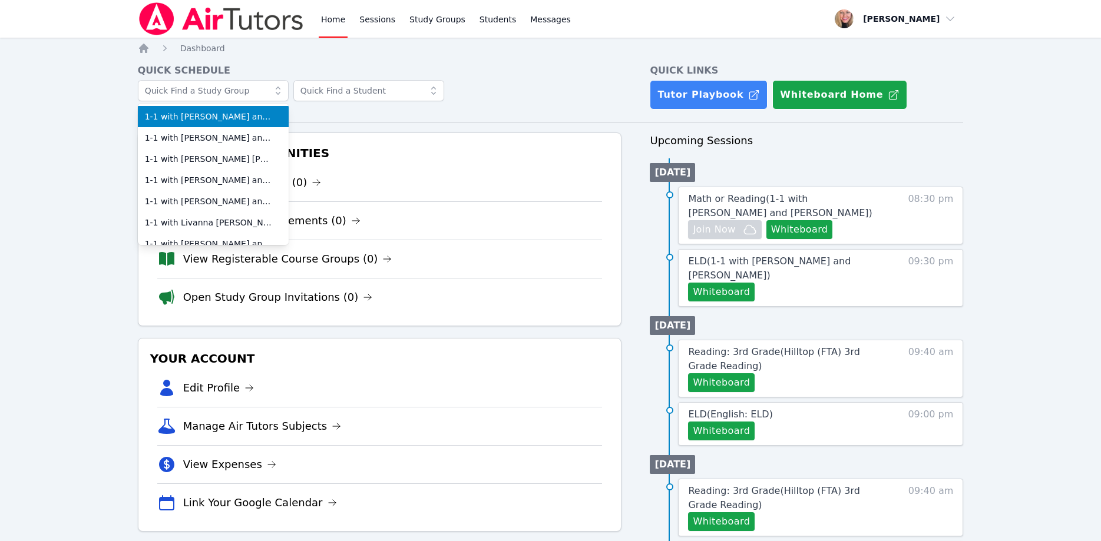
click at [244, 125] on li "1-1 with Dominik Mitchell and Asia Mason" at bounding box center [213, 116] width 151 height 21
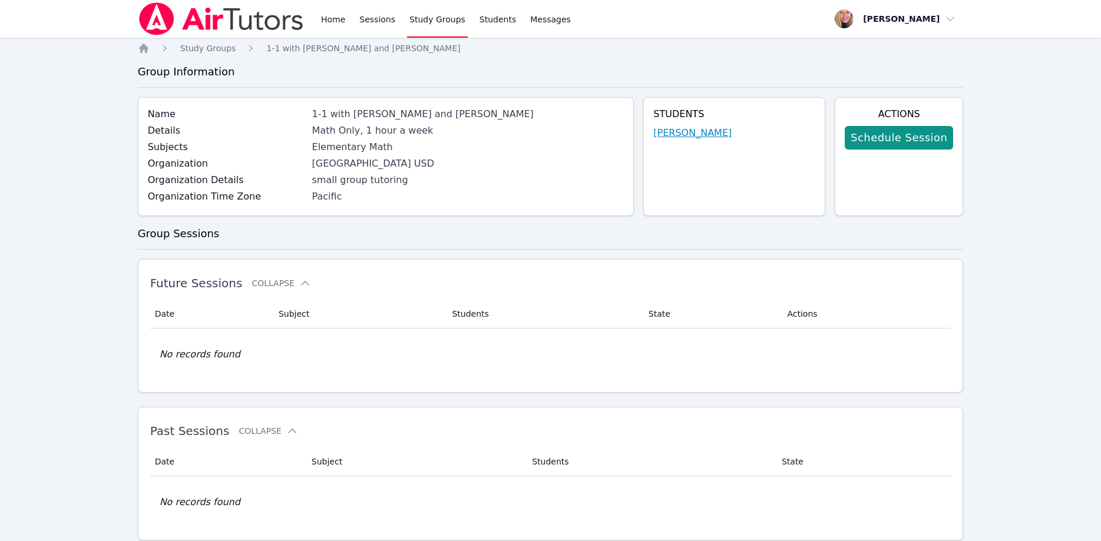
click at [702, 134] on link "Dominik Mitchell" at bounding box center [692, 133] width 78 height 14
